Goal: Task Accomplishment & Management: Use online tool/utility

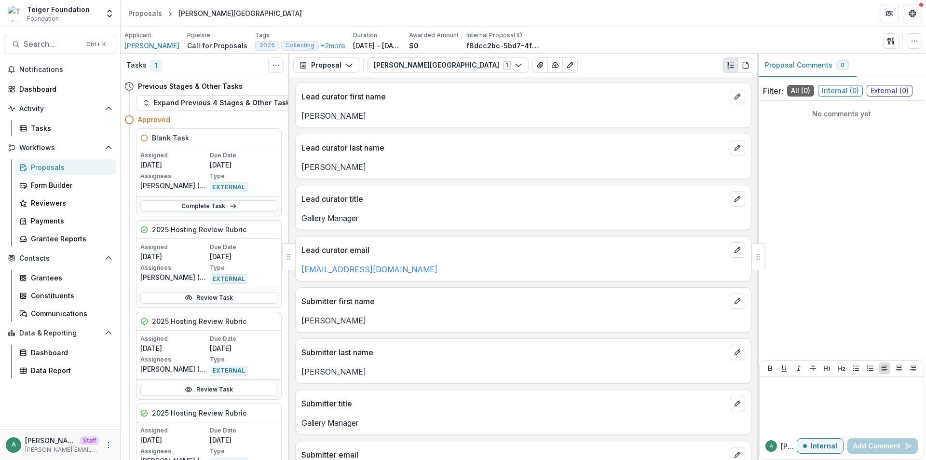
scroll to position [5297, 0]
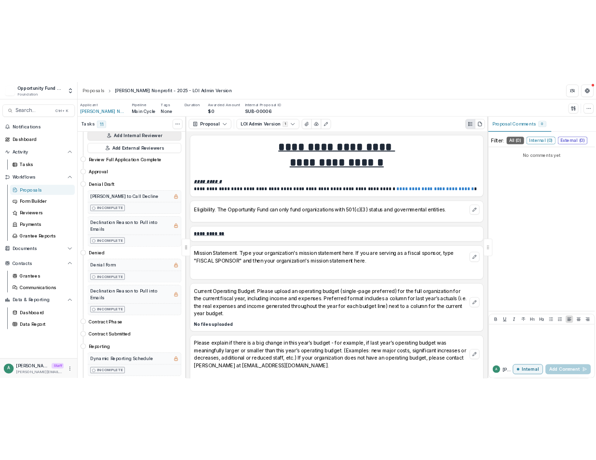
scroll to position [965, 0]
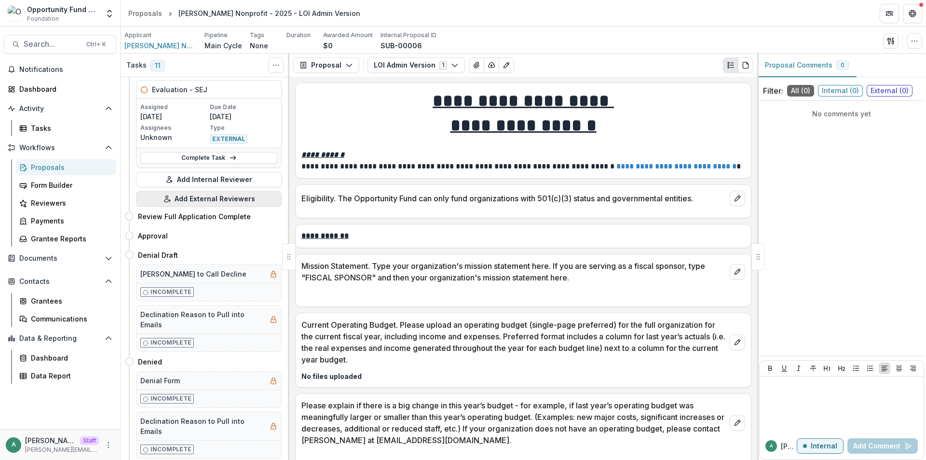
click at [219, 197] on button "Add External Reviewers" at bounding box center [209, 198] width 146 height 15
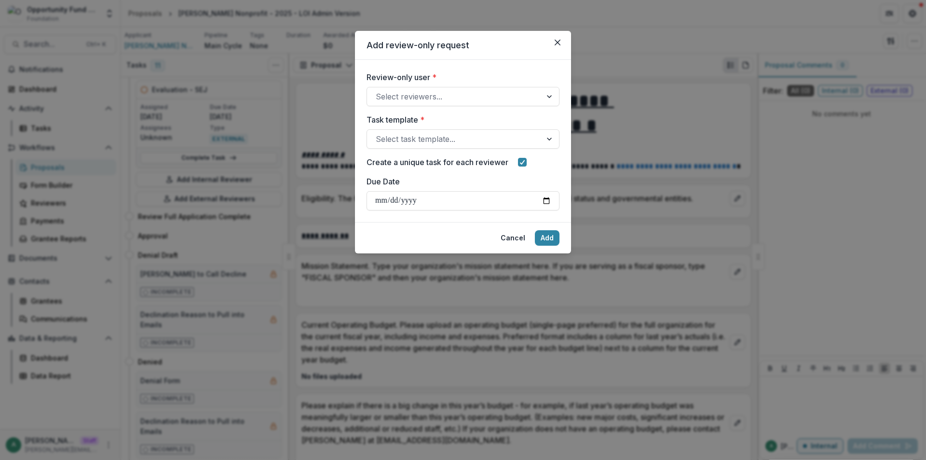
click at [456, 84] on div "Review-only user * Select reviewers..." at bounding box center [463, 88] width 193 height 35
click at [451, 93] on div at bounding box center [454, 97] width 157 height 14
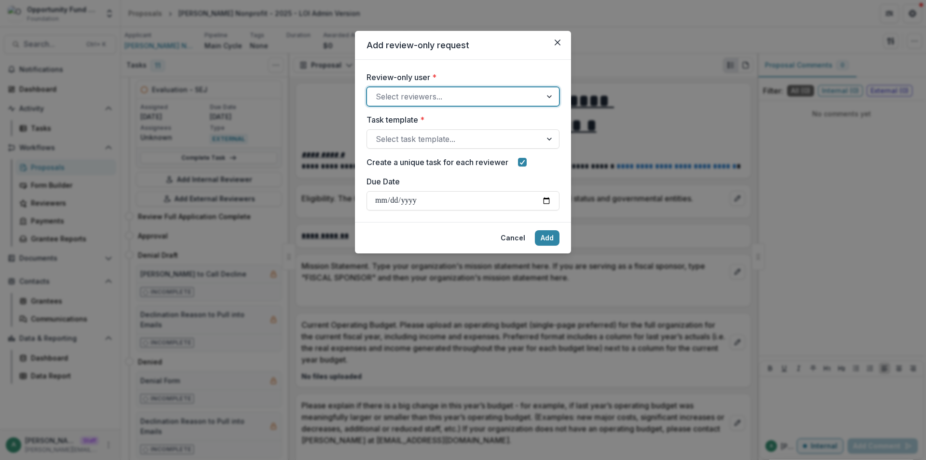
click at [440, 459] on div "Lucy Fey <lucyjfey@gmail.com>" at bounding box center [463, 466] width 926 height 12
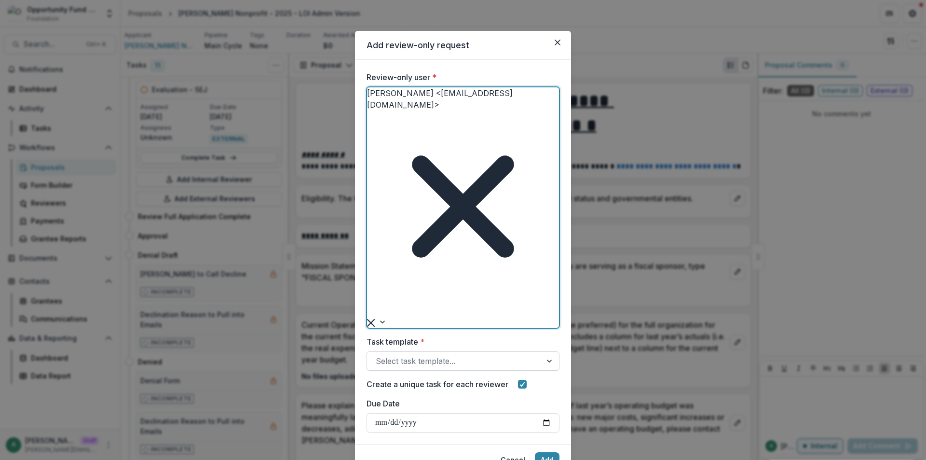
click at [435, 354] on div at bounding box center [454, 361] width 157 height 14
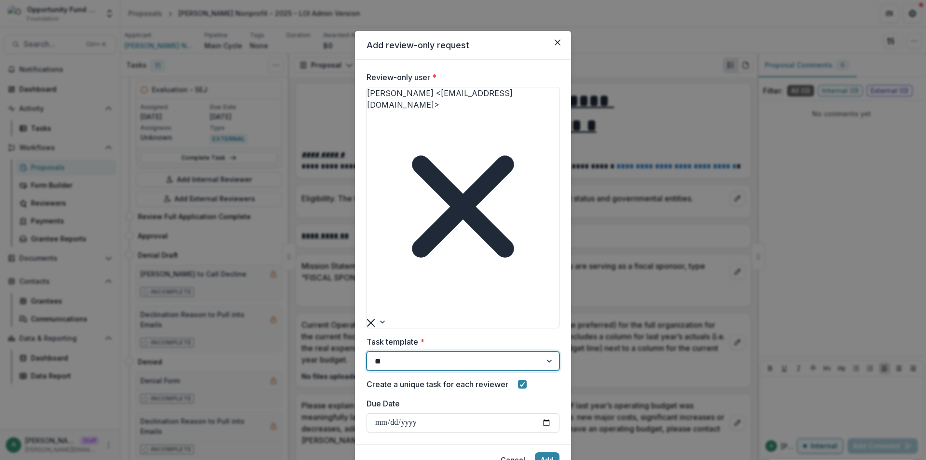
type input "***"
click at [548, 459] on button "Add" at bounding box center [547, 468] width 25 height 15
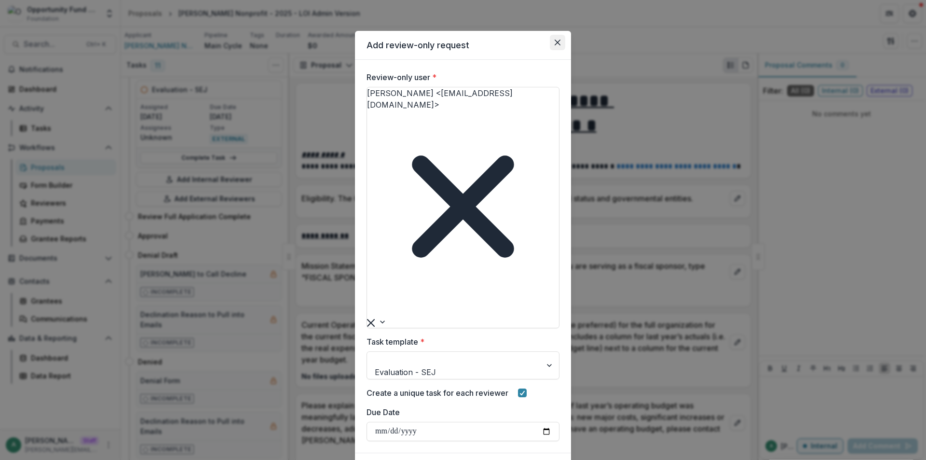
click at [560, 43] on icon "Close" at bounding box center [558, 43] width 6 height 6
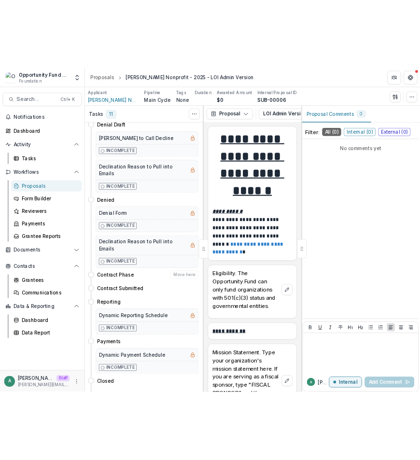
scroll to position [850, 0]
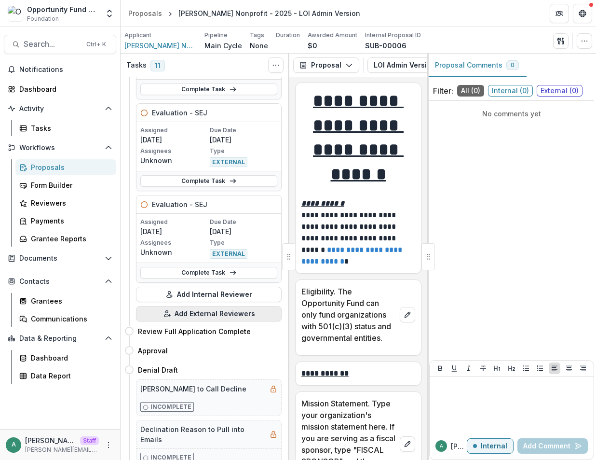
click at [207, 314] on button "Add External Reviewers" at bounding box center [209, 313] width 146 height 15
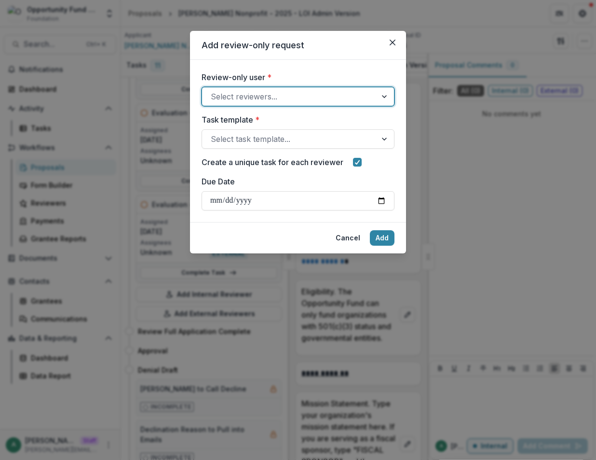
drag, startPoint x: 316, startPoint y: 101, endPoint x: 288, endPoint y: 111, distance: 29.9
click at [315, 101] on div at bounding box center [289, 97] width 157 height 14
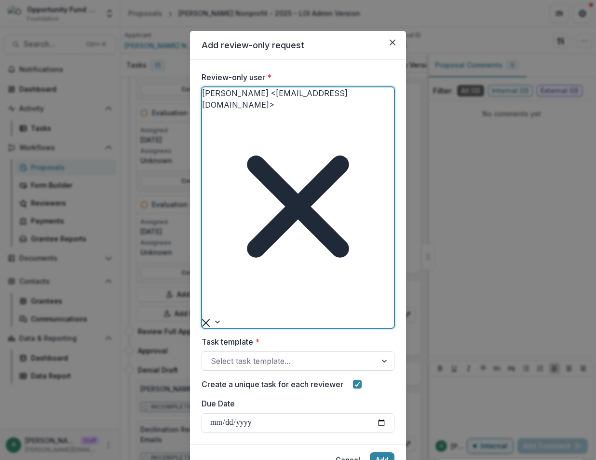
click at [271, 354] on div at bounding box center [289, 361] width 157 height 14
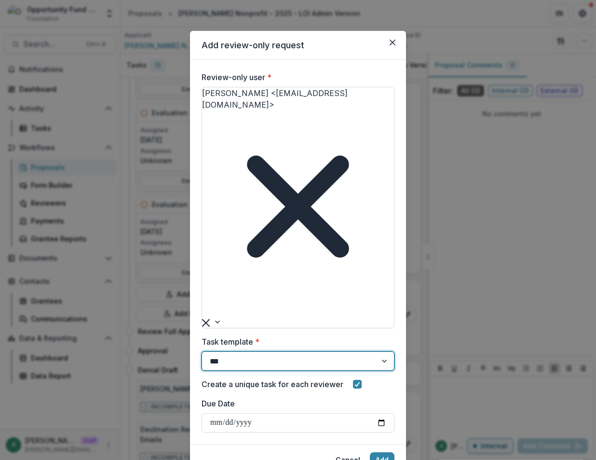
type input "****"
drag, startPoint x: 271, startPoint y: 177, endPoint x: 273, endPoint y: 184, distance: 7.5
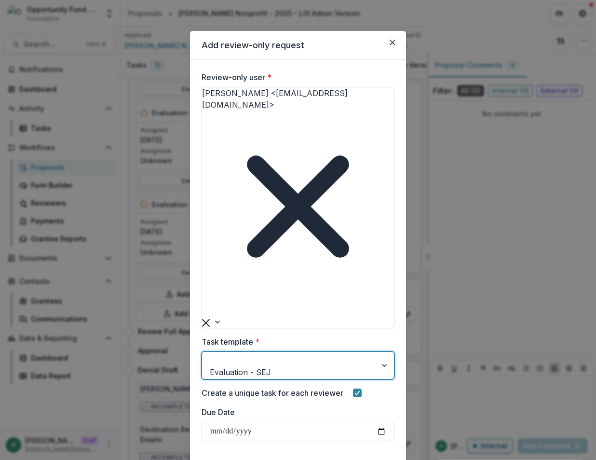
click at [386, 459] on button "Add" at bounding box center [382, 468] width 25 height 15
